Goal: Task Accomplishment & Management: Manage account settings

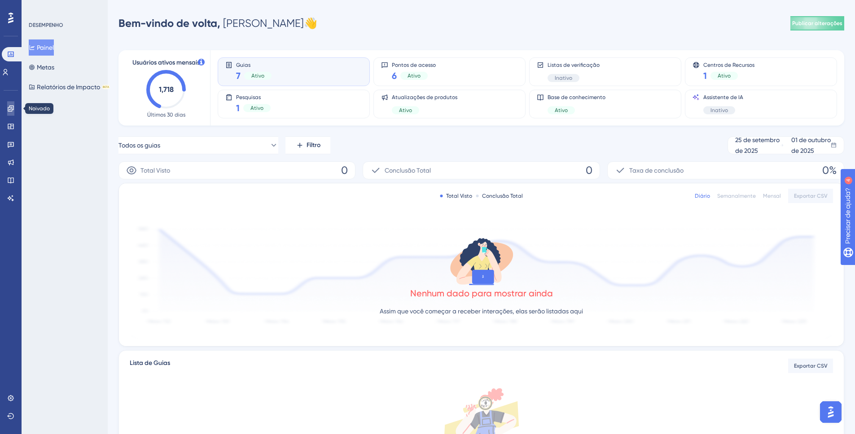
click at [14, 104] on link at bounding box center [10, 108] width 7 height 14
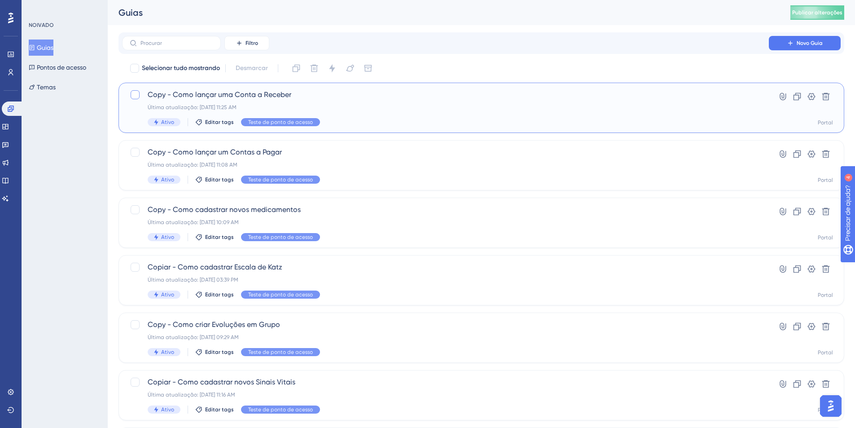
click at [136, 92] on div at bounding box center [135, 94] width 9 height 9
checkbox input "true"
click at [136, 154] on div at bounding box center [135, 152] width 9 height 9
checkbox input "true"
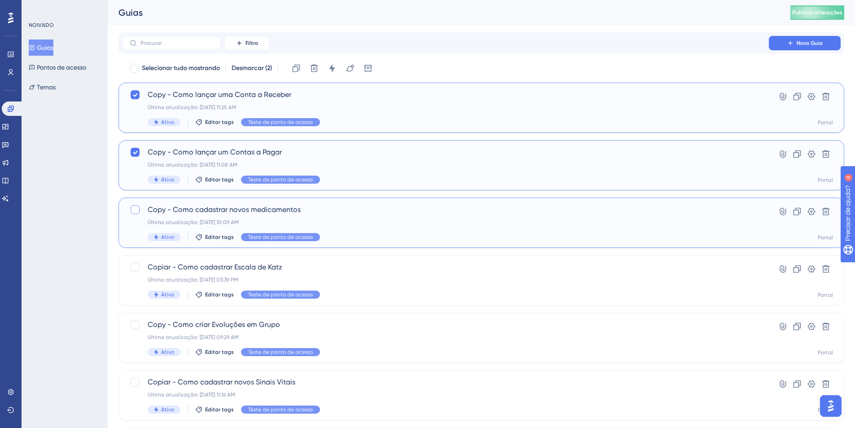
click at [139, 210] on div at bounding box center [135, 209] width 9 height 9
checkbox input "true"
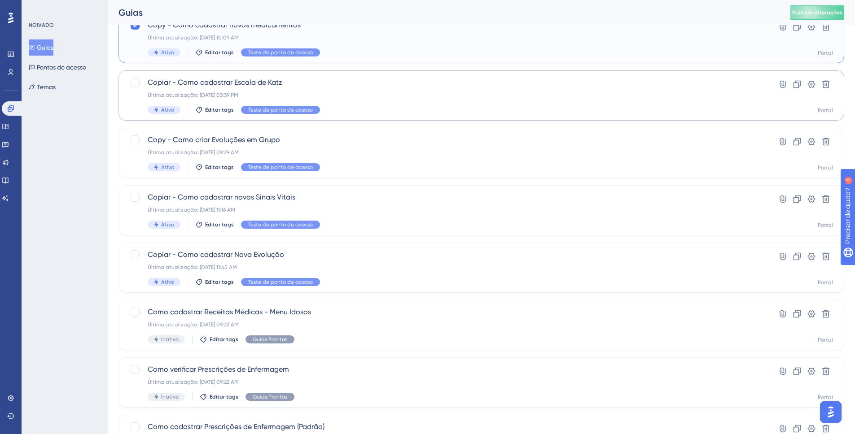
scroll to position [262, 0]
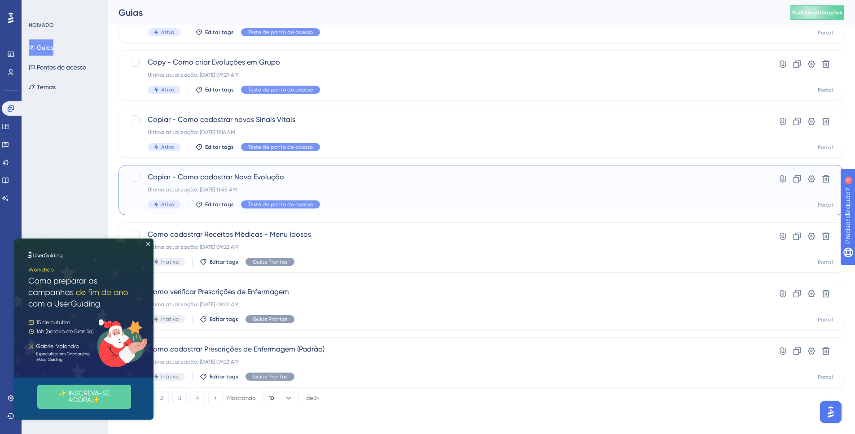
click at [136, 177] on div at bounding box center [135, 177] width 9 height 9
checkbox input "true"
click at [134, 120] on div at bounding box center [135, 119] width 9 height 9
checkbox input "true"
click at [134, 66] on div at bounding box center [135, 62] width 9 height 9
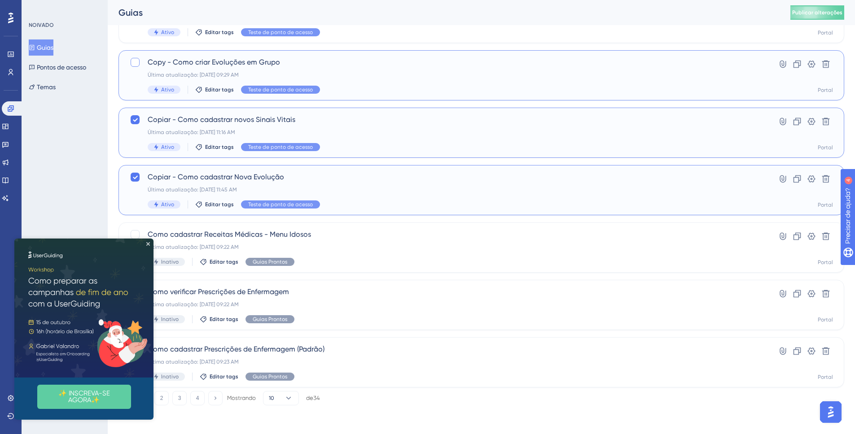
checkbox input "true"
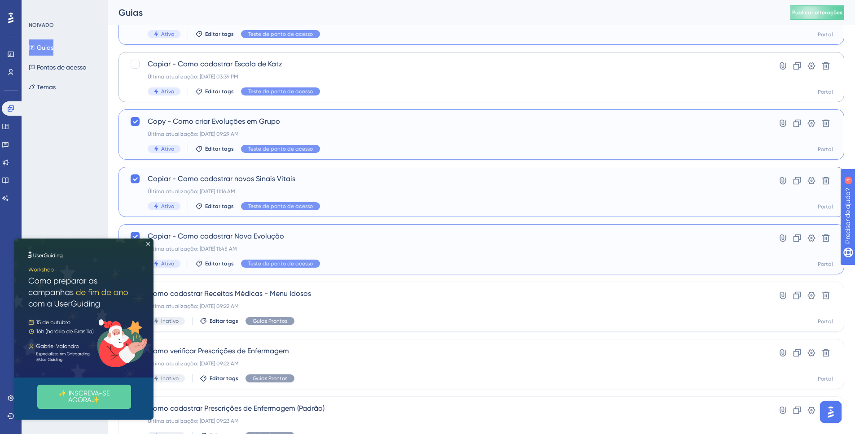
scroll to position [202, 0]
click at [134, 63] on div at bounding box center [135, 64] width 9 height 9
checkbox input "true"
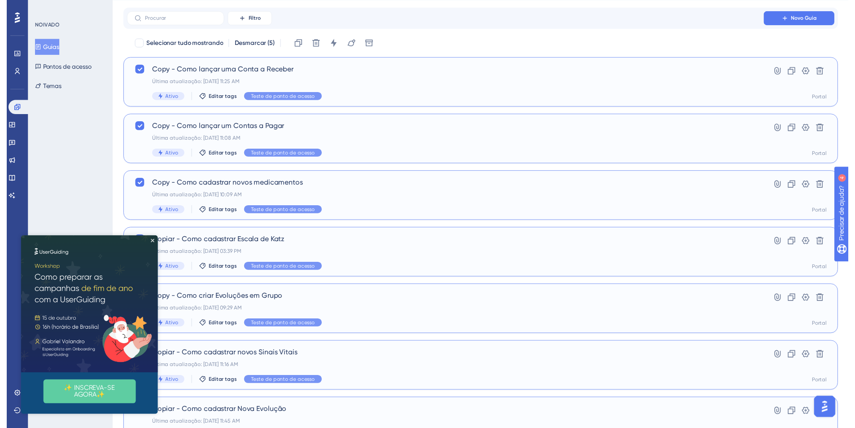
scroll to position [0, 0]
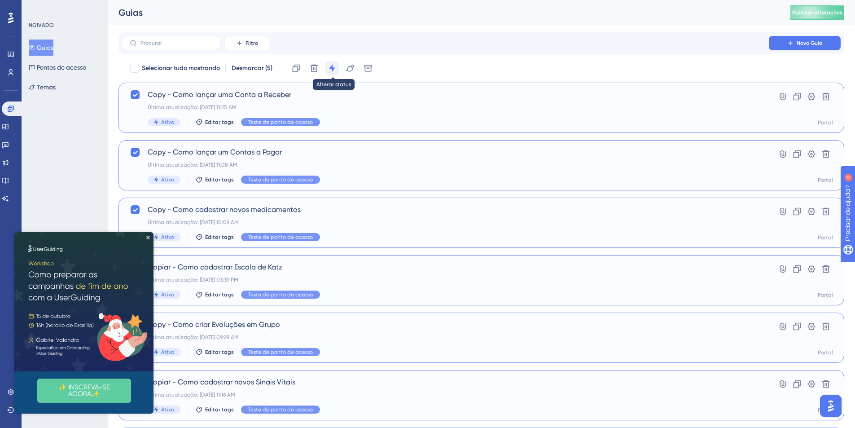
click at [337, 68] on icon at bounding box center [332, 68] width 9 height 9
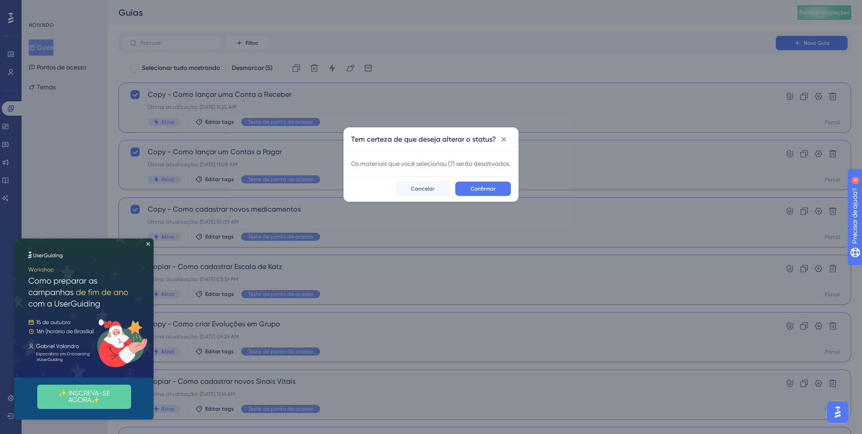
click at [478, 195] on button "Confirmar" at bounding box center [483, 189] width 56 height 14
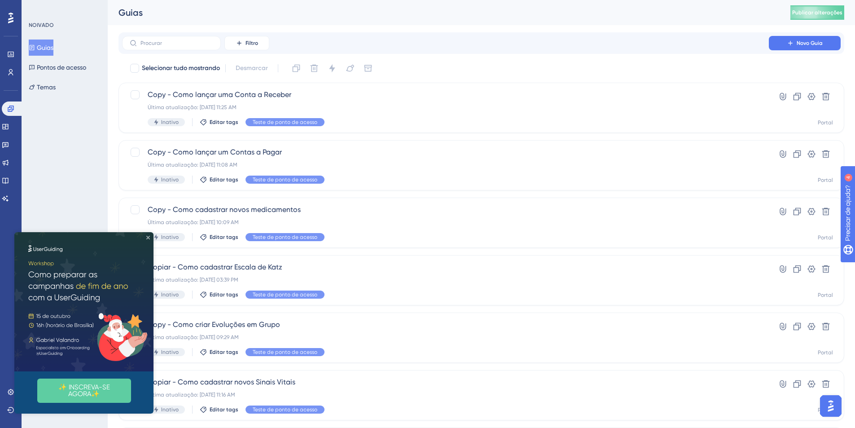
click at [148, 236] on icon "Fechar visualização" at bounding box center [148, 238] width 4 height 4
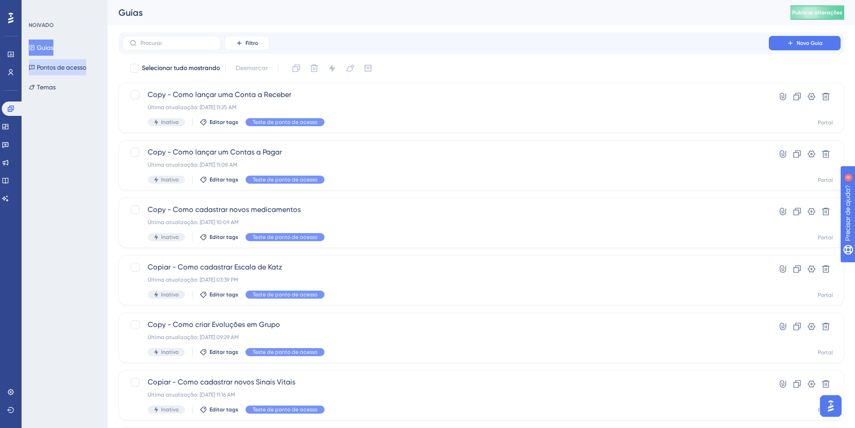
click at [59, 66] on font "Pontos de acesso" at bounding box center [61, 67] width 49 height 7
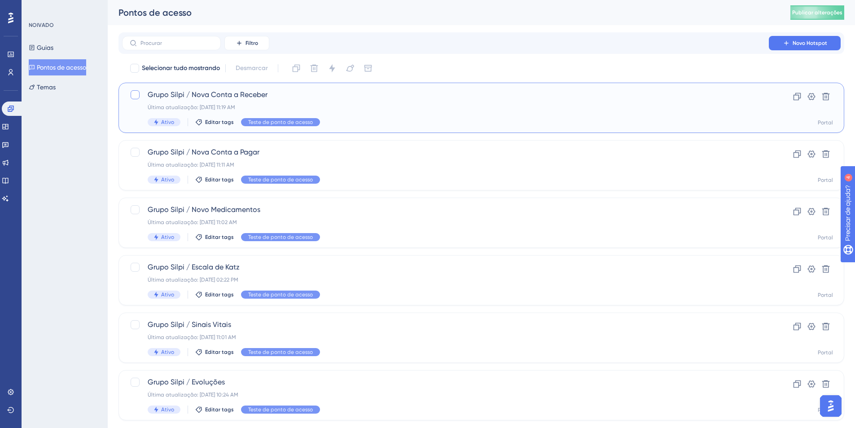
click at [138, 94] on div at bounding box center [135, 94] width 9 height 9
checkbox input "true"
click at [141, 148] on label at bounding box center [136, 152] width 13 height 11
checkbox input "true"
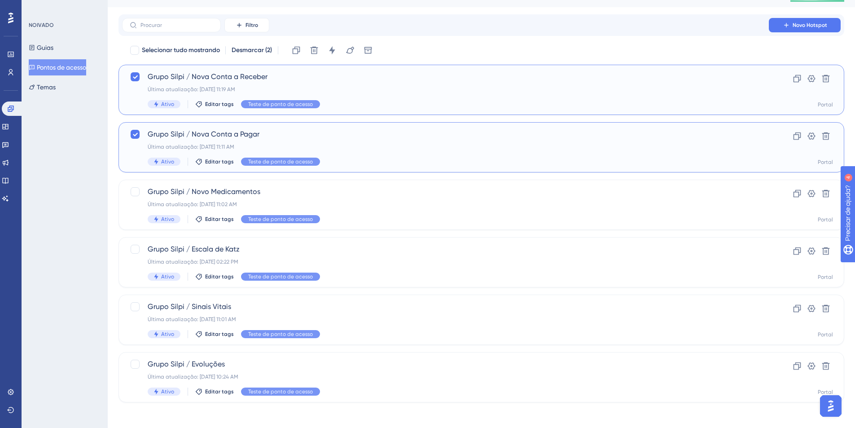
scroll to position [21, 0]
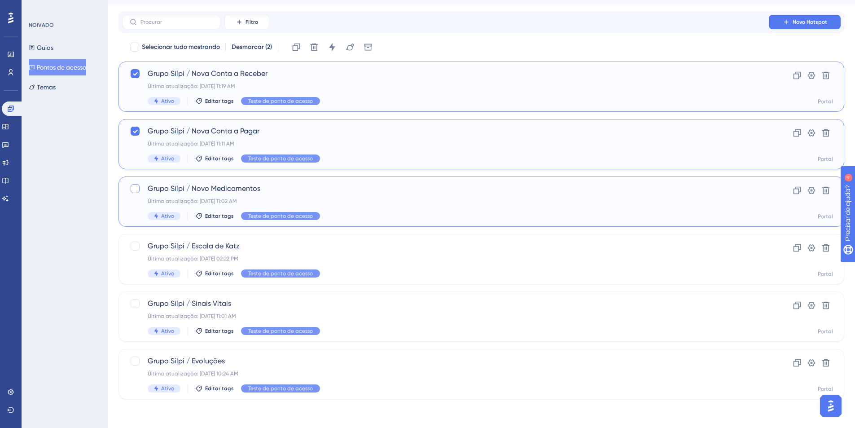
click at [135, 187] on div at bounding box center [135, 188] width 9 height 9
checkbox input "true"
click at [137, 245] on div at bounding box center [135, 245] width 9 height 9
checkbox input "true"
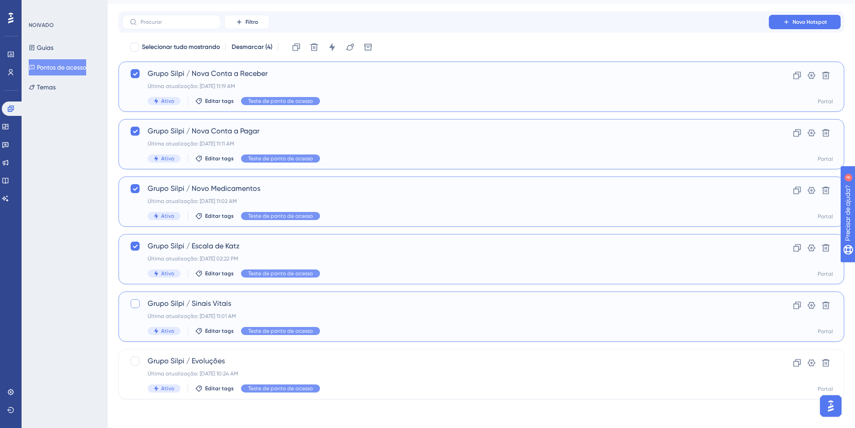
click at [136, 305] on div at bounding box center [135, 303] width 9 height 9
checkbox input "true"
click at [136, 358] on div at bounding box center [135, 360] width 9 height 9
checkbox input "true"
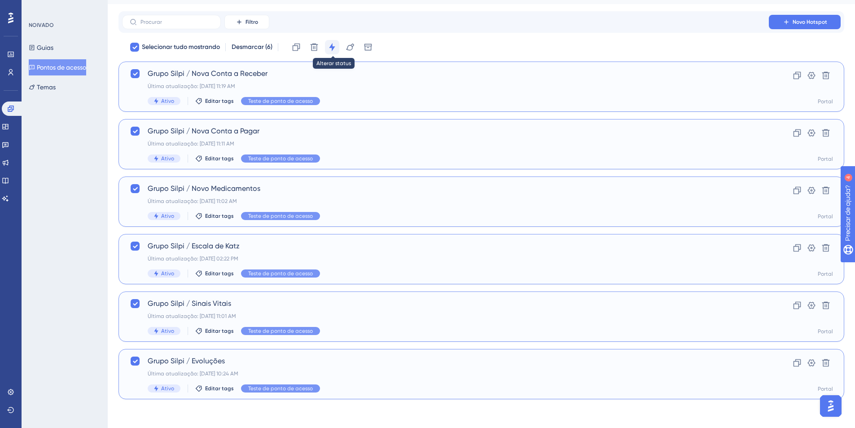
click at [334, 47] on icon at bounding box center [332, 47] width 6 height 8
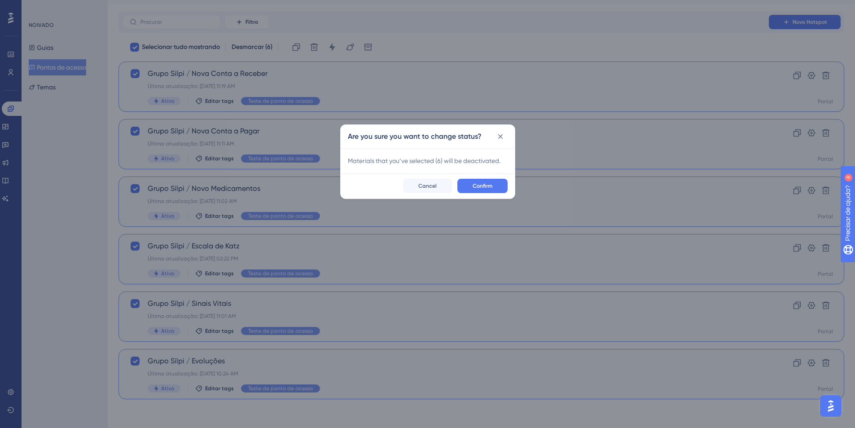
scroll to position [14, 0]
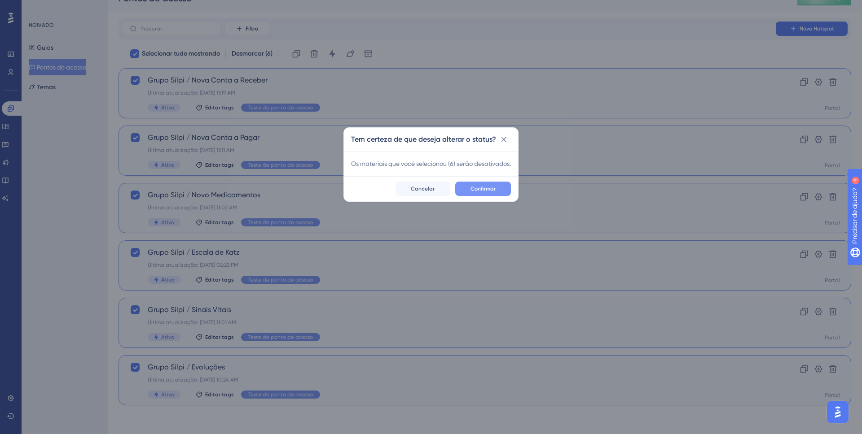
click at [458, 195] on button "Confirmar" at bounding box center [483, 189] width 56 height 14
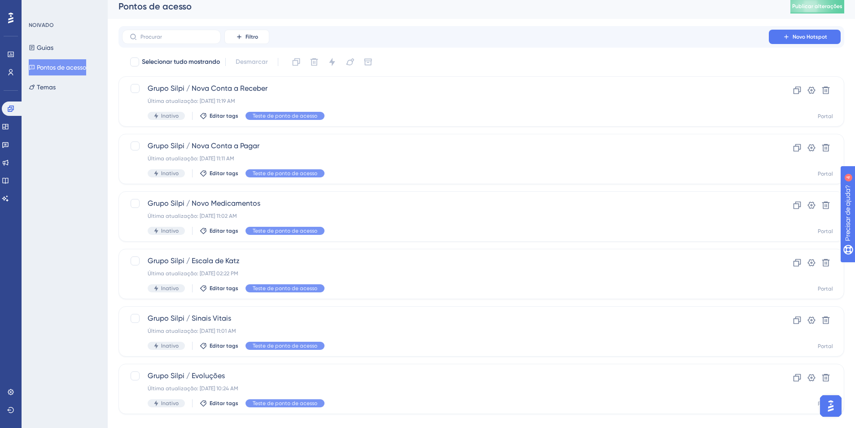
scroll to position [0, 0]
